Goal: Task Accomplishment & Management: Manage account settings

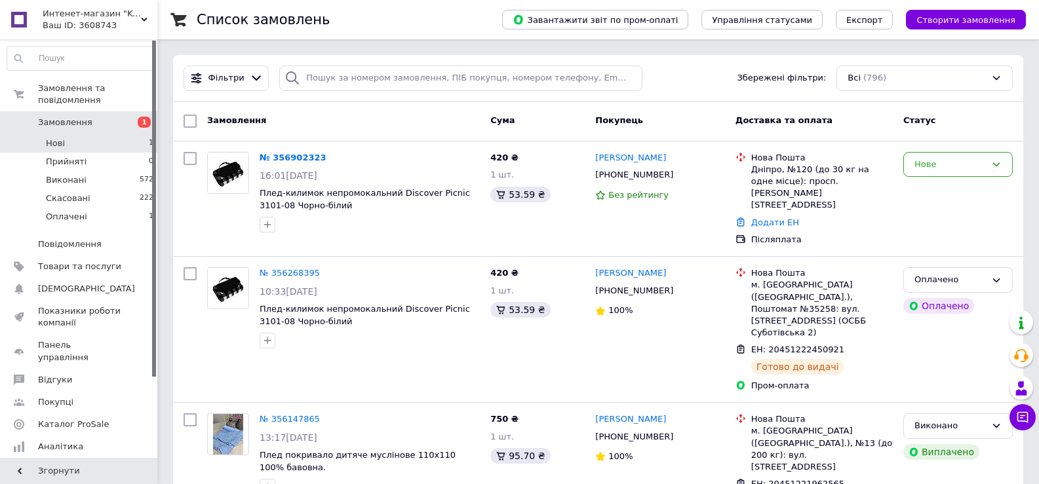
click at [89, 134] on li "Нові 1" at bounding box center [80, 143] width 161 height 18
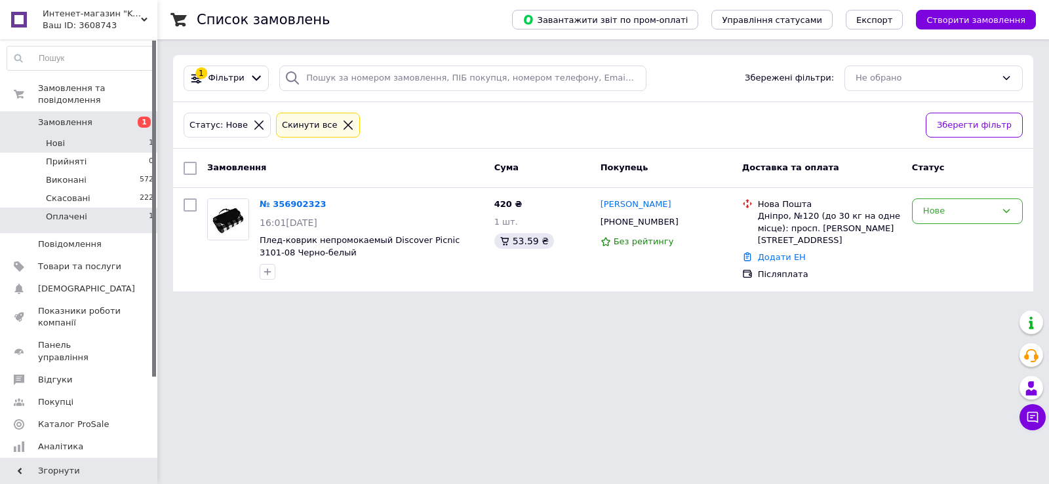
click at [92, 208] on li "Оплачені 1" at bounding box center [80, 220] width 161 height 25
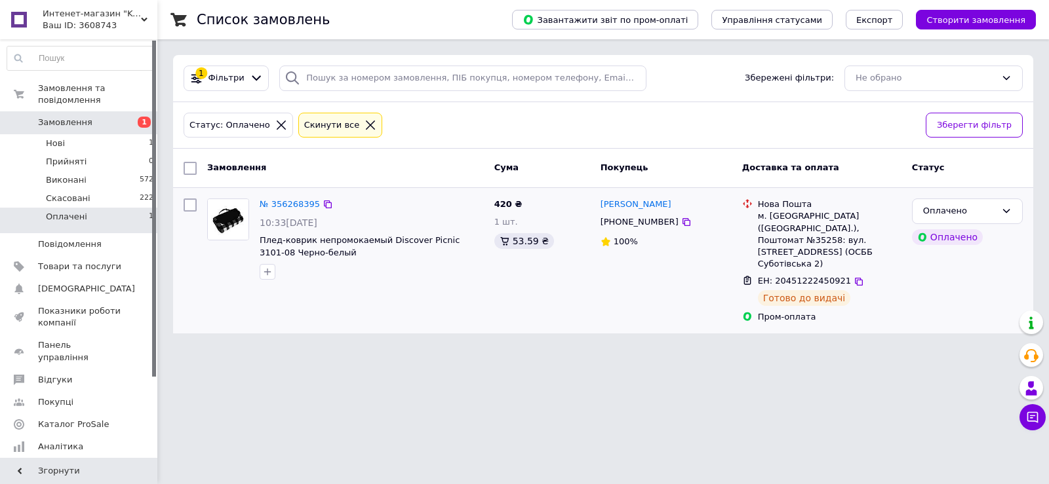
click at [379, 219] on div "10:33[DATE]" at bounding box center [372, 222] width 224 height 13
click at [281, 199] on link "№ 356268395" at bounding box center [290, 204] width 60 height 10
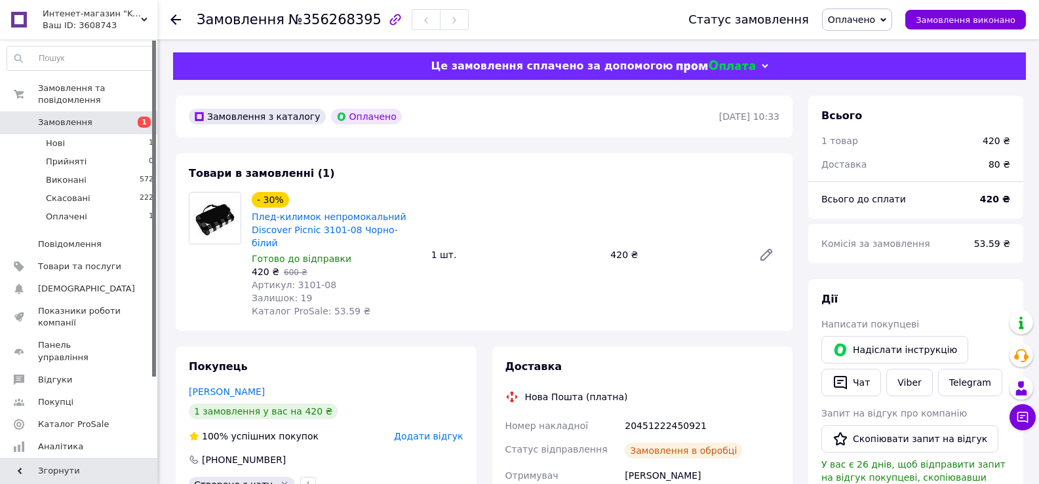
click at [86, 117] on span "Замовлення" at bounding box center [79, 123] width 83 height 12
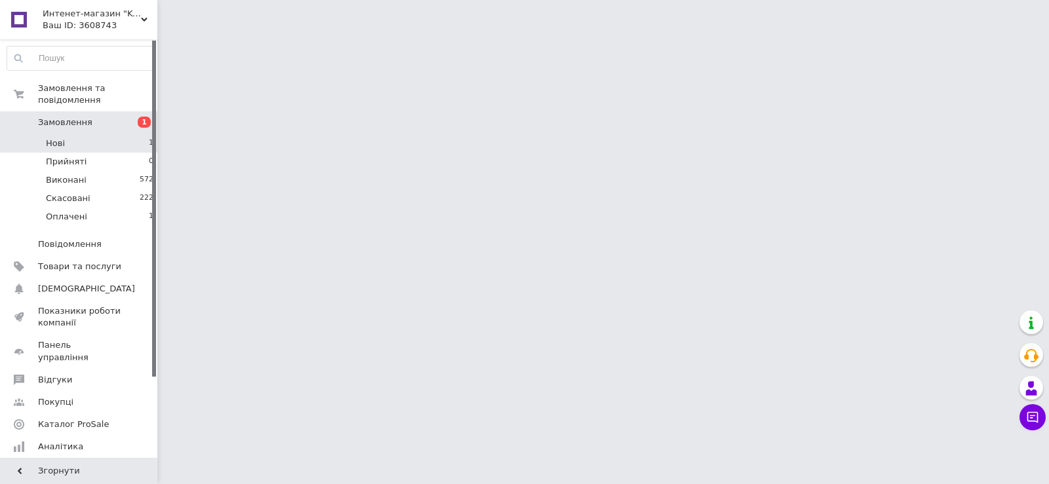
click at [68, 134] on li "Нові 1" at bounding box center [80, 143] width 161 height 18
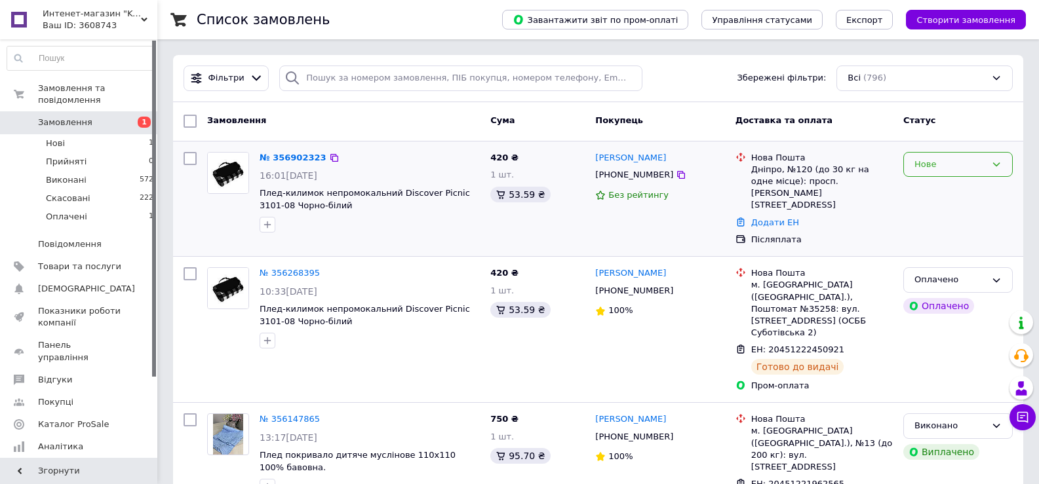
click at [996, 163] on icon at bounding box center [996, 164] width 10 height 10
click at [941, 186] on li "Прийнято" at bounding box center [958, 192] width 108 height 24
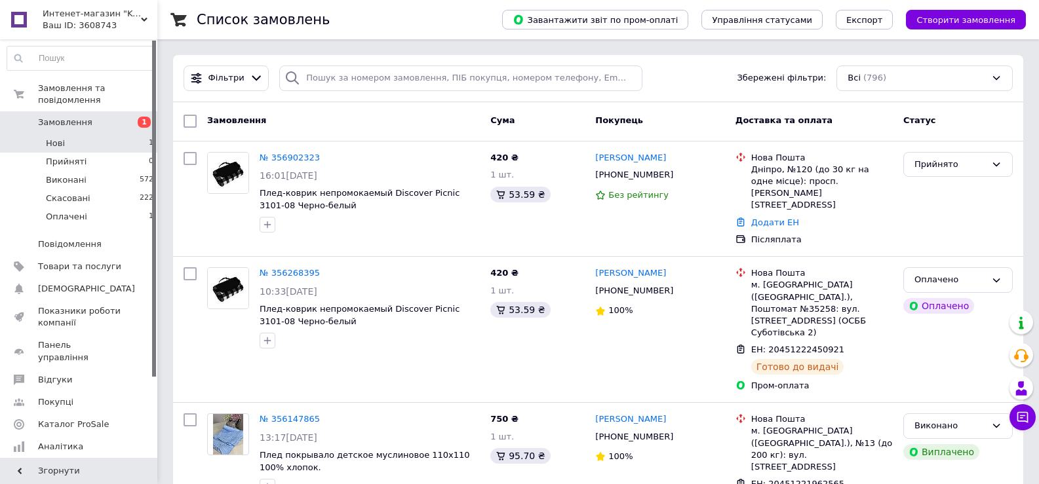
click at [114, 134] on li "Нові 1" at bounding box center [80, 143] width 161 height 18
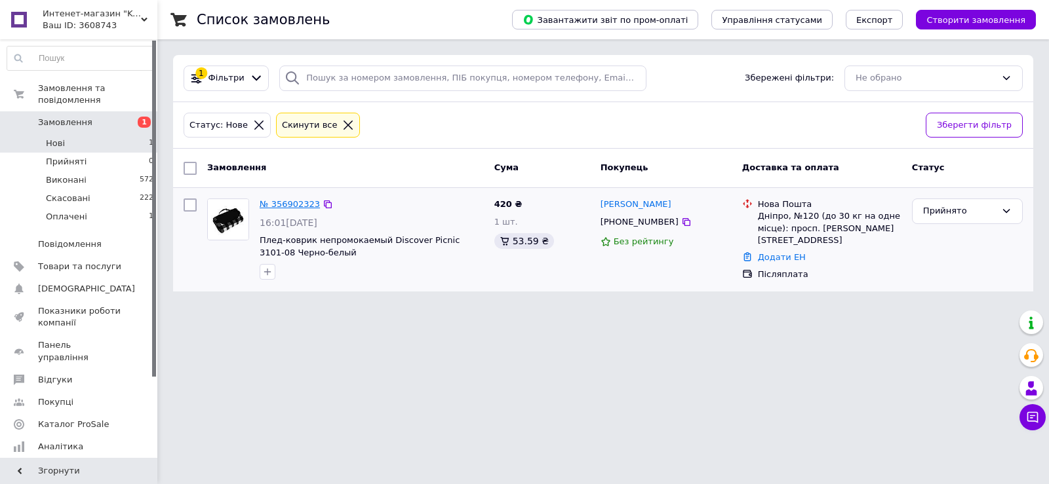
click at [269, 203] on link "№ 356902323" at bounding box center [290, 204] width 60 height 10
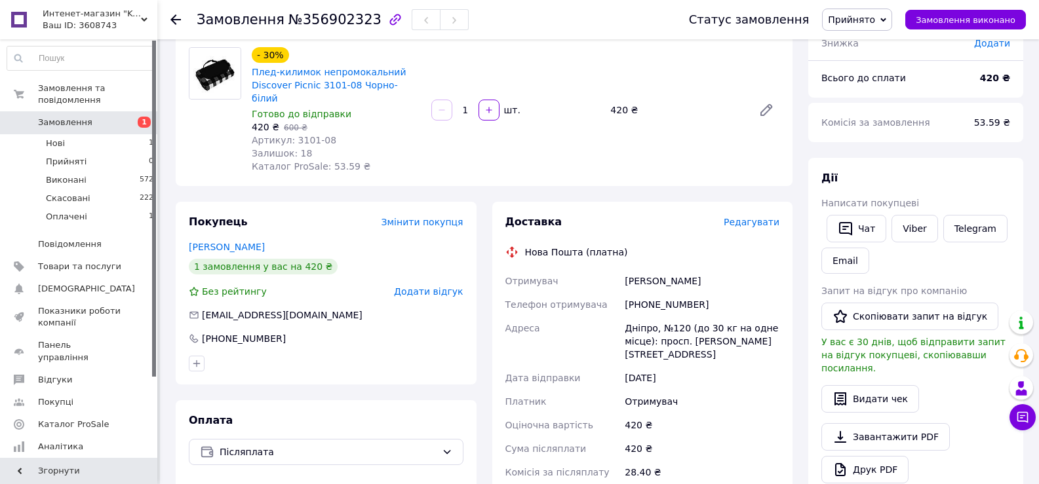
scroll to position [131, 0]
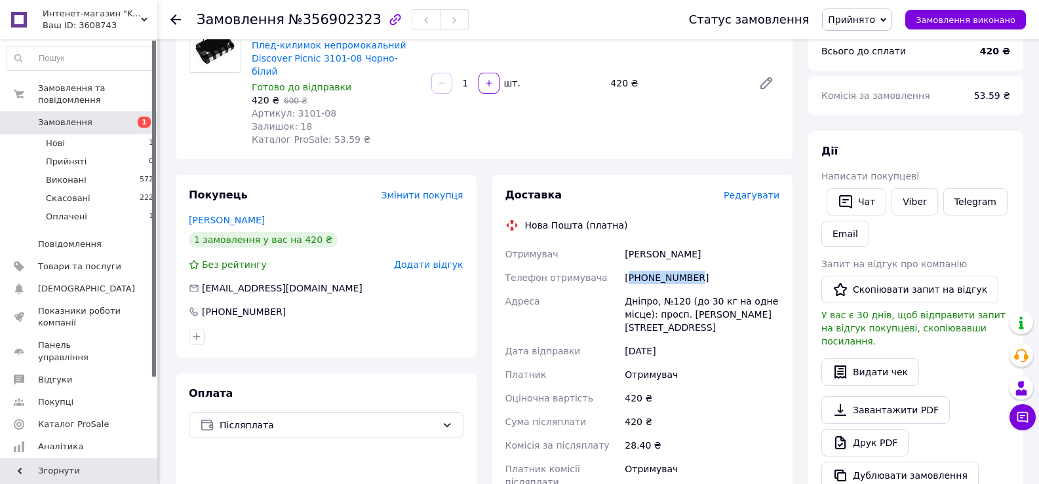
drag, startPoint x: 688, startPoint y: 264, endPoint x: 632, endPoint y: 265, distance: 56.4
click at [632, 266] on div "[PHONE_NUMBER]" at bounding box center [702, 278] width 160 height 24
copy div "380935323547"
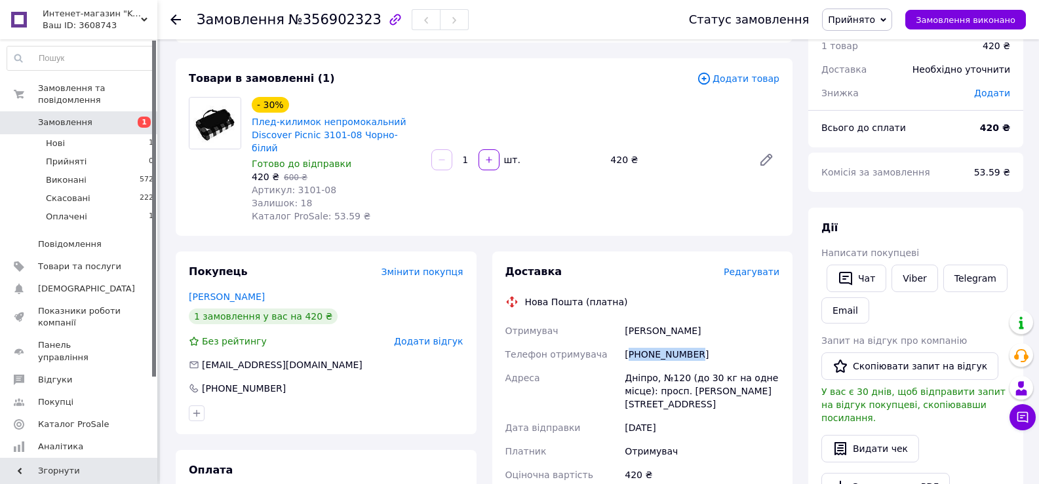
scroll to position [66, 0]
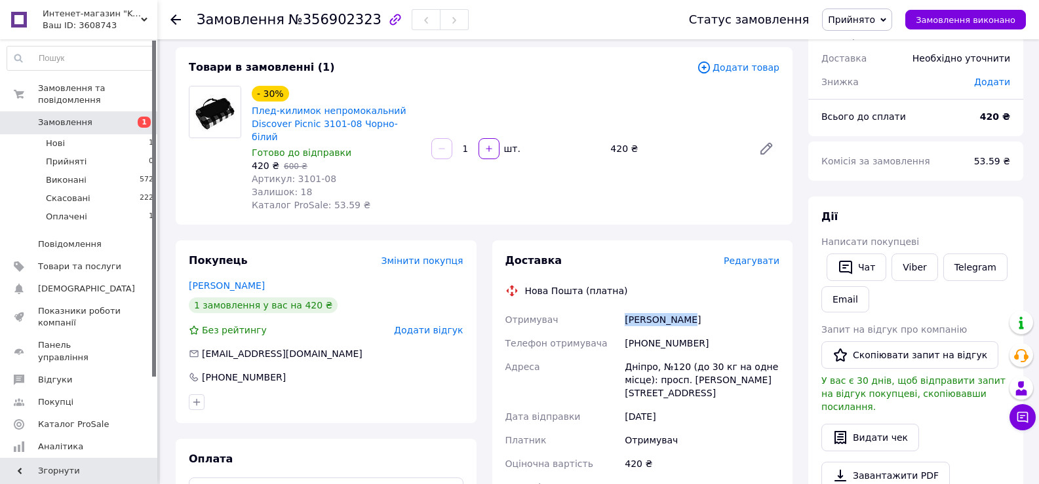
drag, startPoint x: 681, startPoint y: 305, endPoint x: 603, endPoint y: 295, distance: 78.6
click at [603, 308] on div "Отримувач [PERSON_NAME] отримувача [PHONE_NUMBER] Адреса Дніпро, №120 (до 30 кг…" at bounding box center [643, 434] width 280 height 252
copy div "Отримувач [PERSON_NAME]"
click at [675, 332] on div "[PHONE_NUMBER]" at bounding box center [702, 344] width 160 height 24
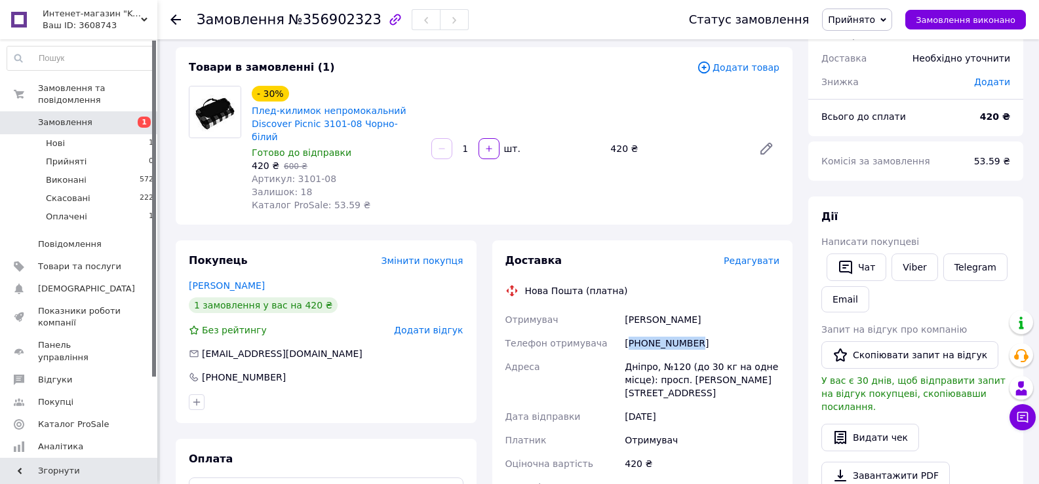
copy div "380935323547"
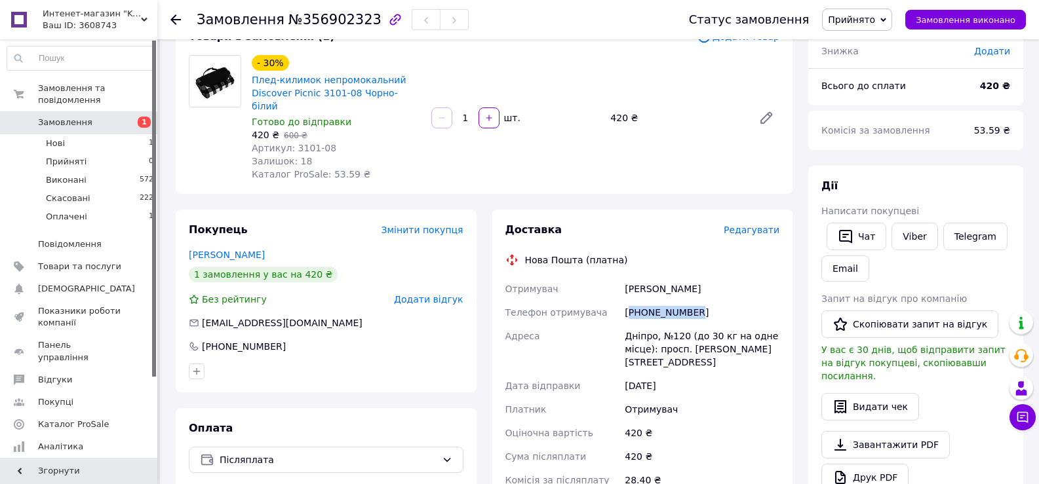
scroll to position [131, 0]
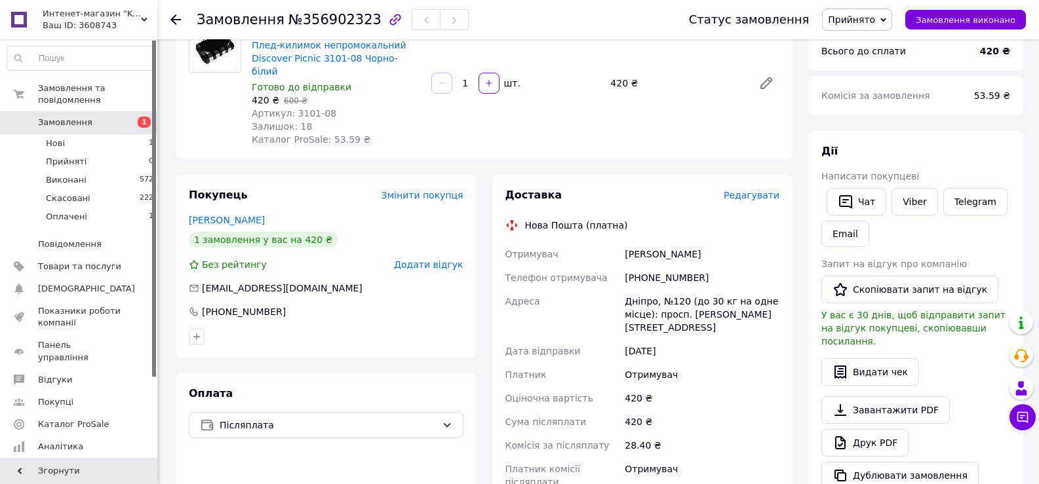
click at [637, 290] on div "Дніпро, №120 (до 30 кг на одне місце): просп. [PERSON_NAME][STREET_ADDRESS]" at bounding box center [702, 315] width 160 height 50
copy div "Дніпро"
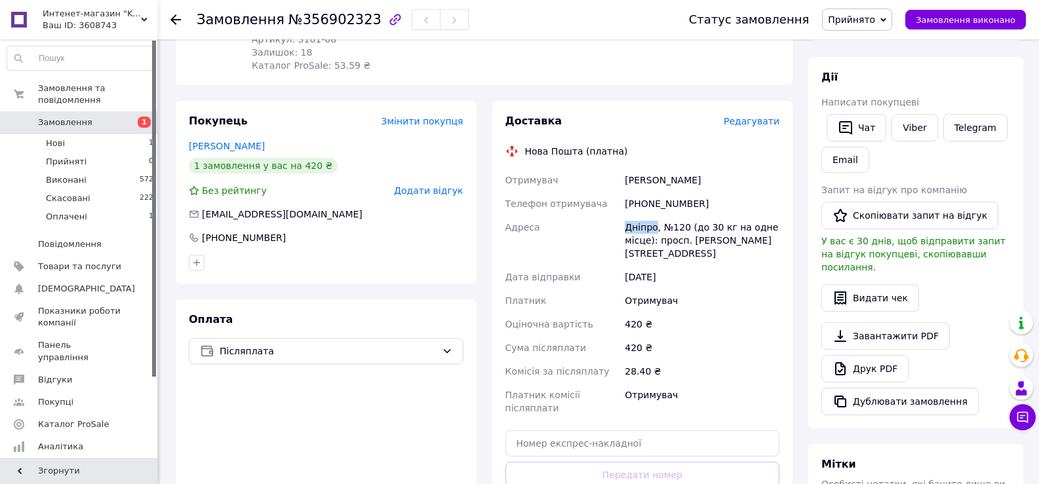
scroll to position [241, 0]
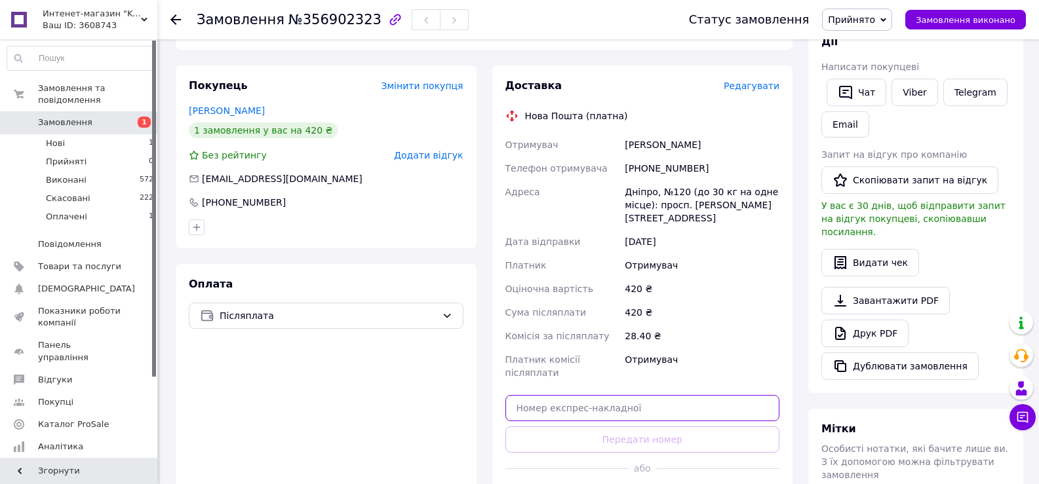
click at [584, 395] on input "text" at bounding box center [642, 408] width 275 height 26
paste input "20451225228547"
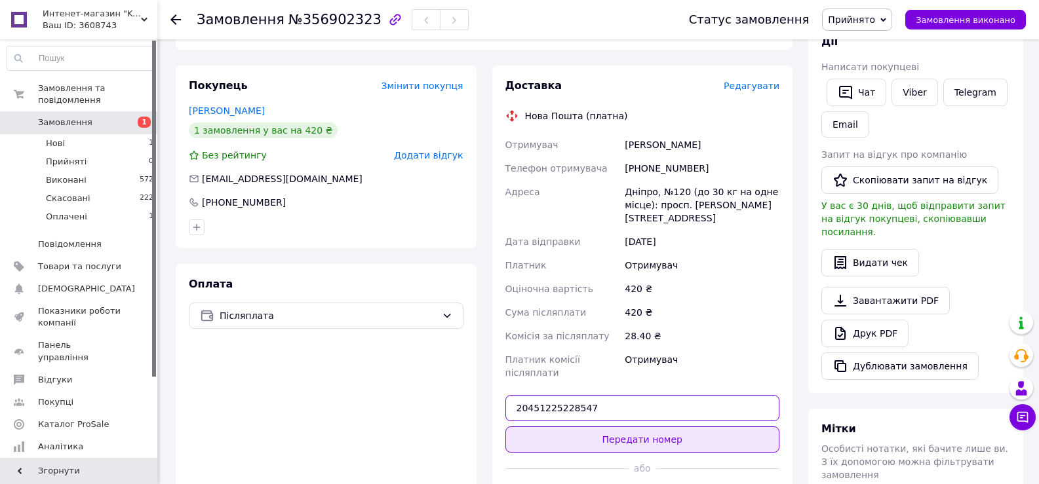
type input "20451225228547"
click at [641, 427] on button "Передати номер" at bounding box center [642, 440] width 275 height 26
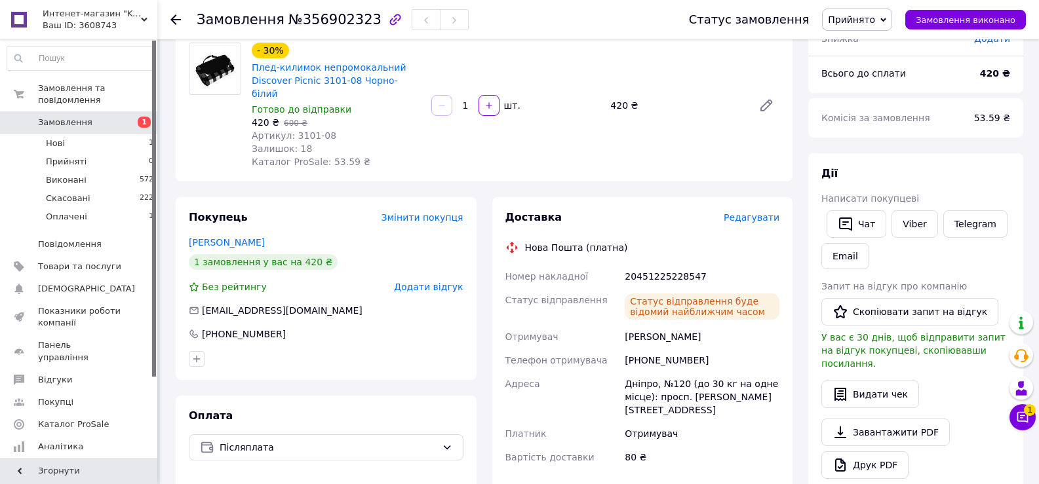
scroll to position [109, 0]
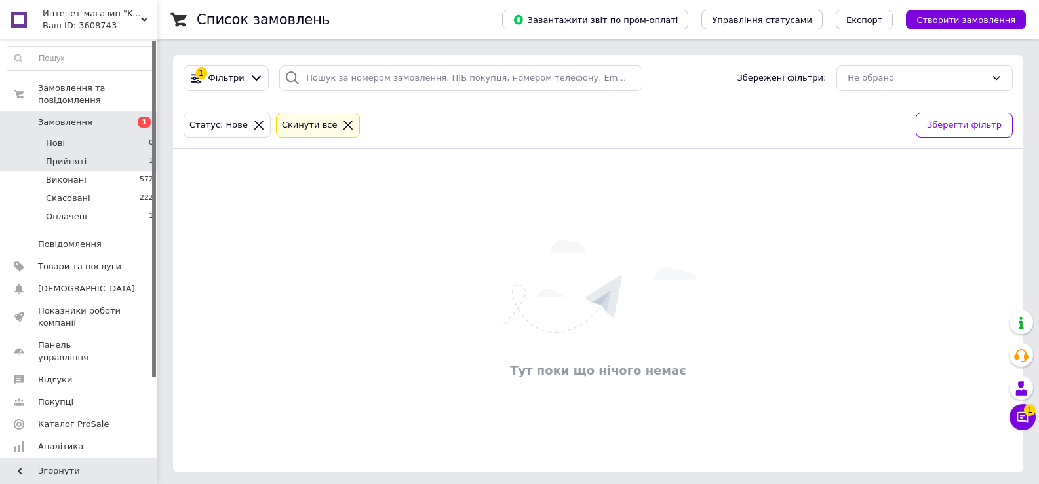
click at [90, 153] on li "Прийняті 1" at bounding box center [80, 162] width 161 height 18
